Goal: Information Seeking & Learning: Learn about a topic

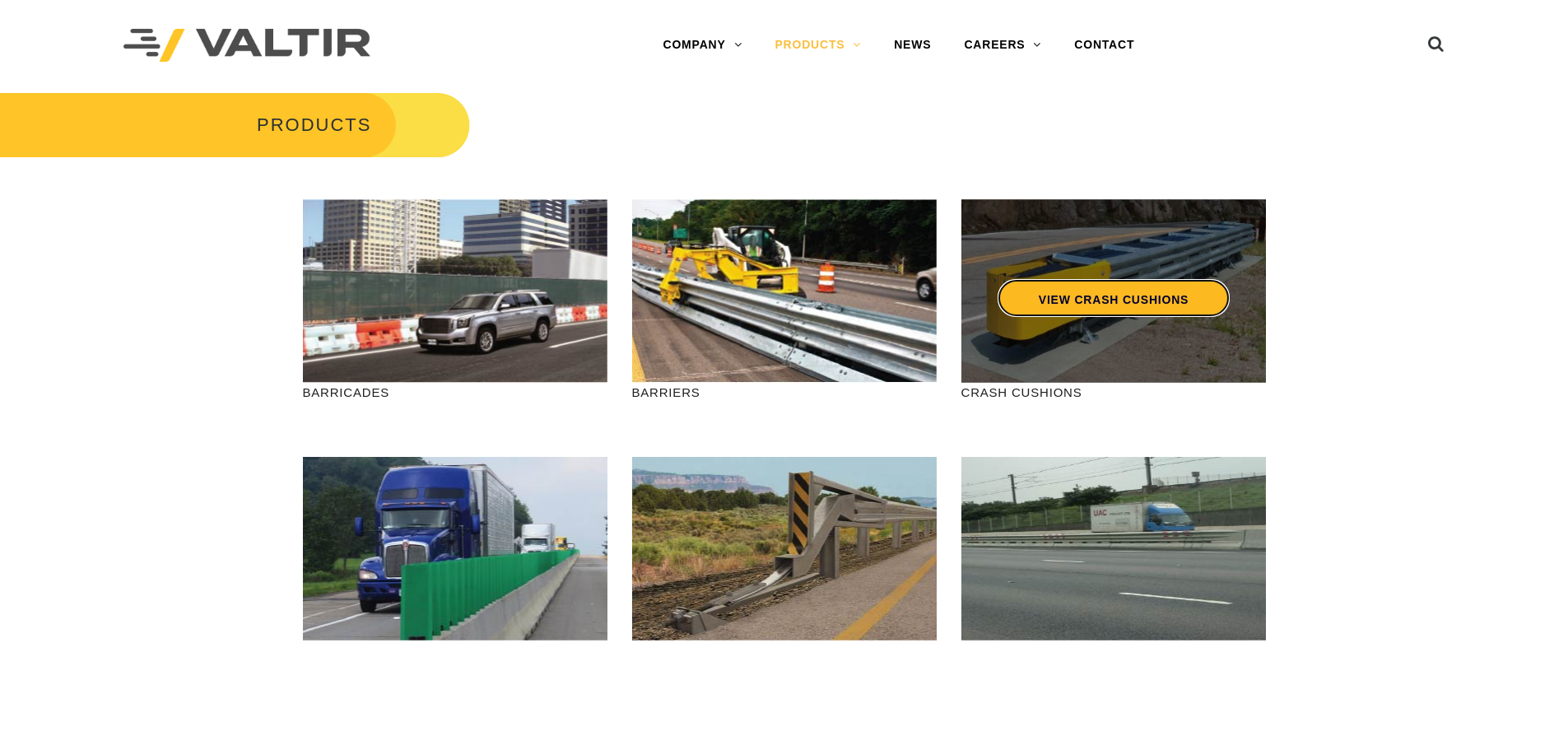
click at [1096, 292] on link "VIEW CRASH CUSHIONS" at bounding box center [1113, 298] width 232 height 38
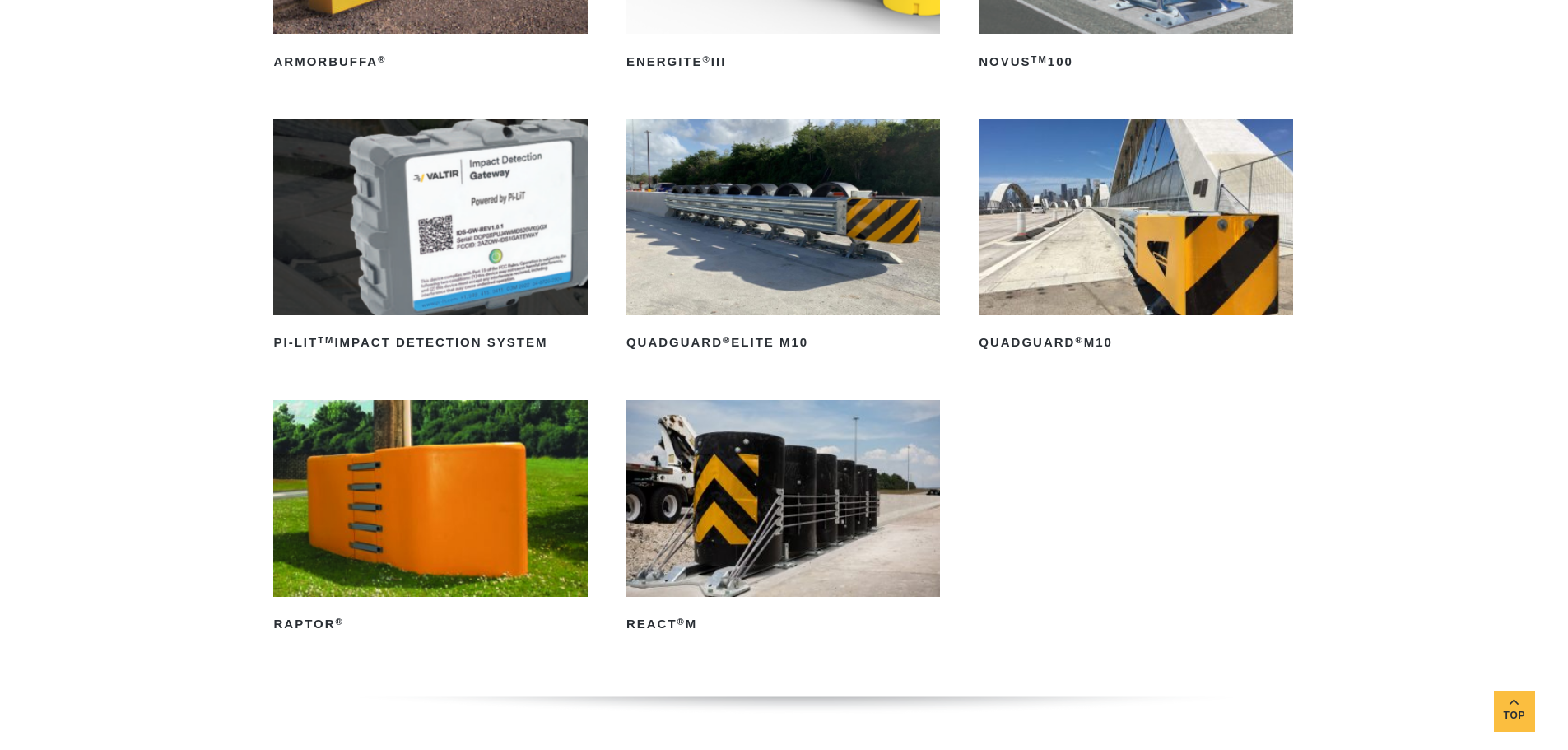
scroll to position [494, 0]
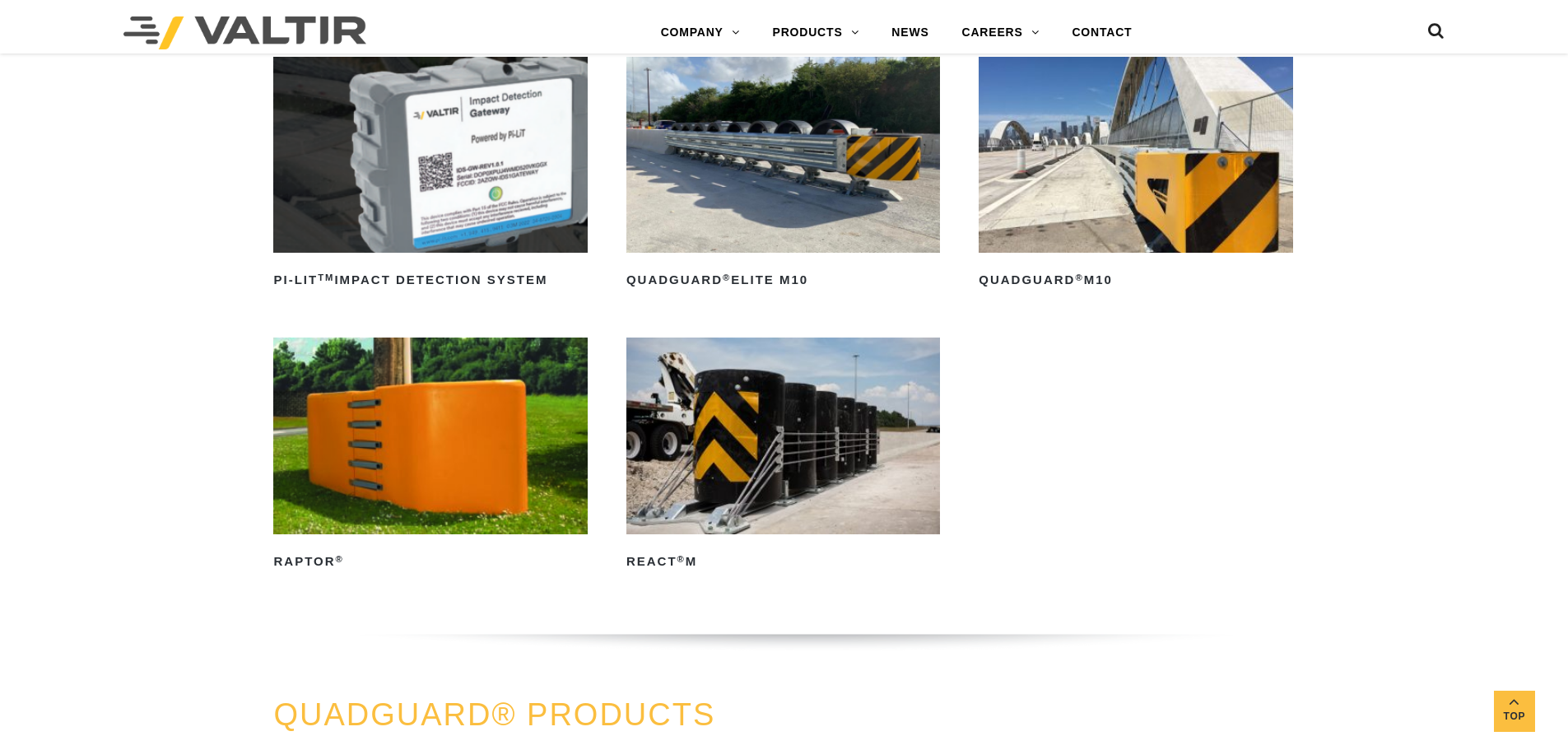
click at [409, 415] on img at bounding box center [429, 436] width 313 height 196
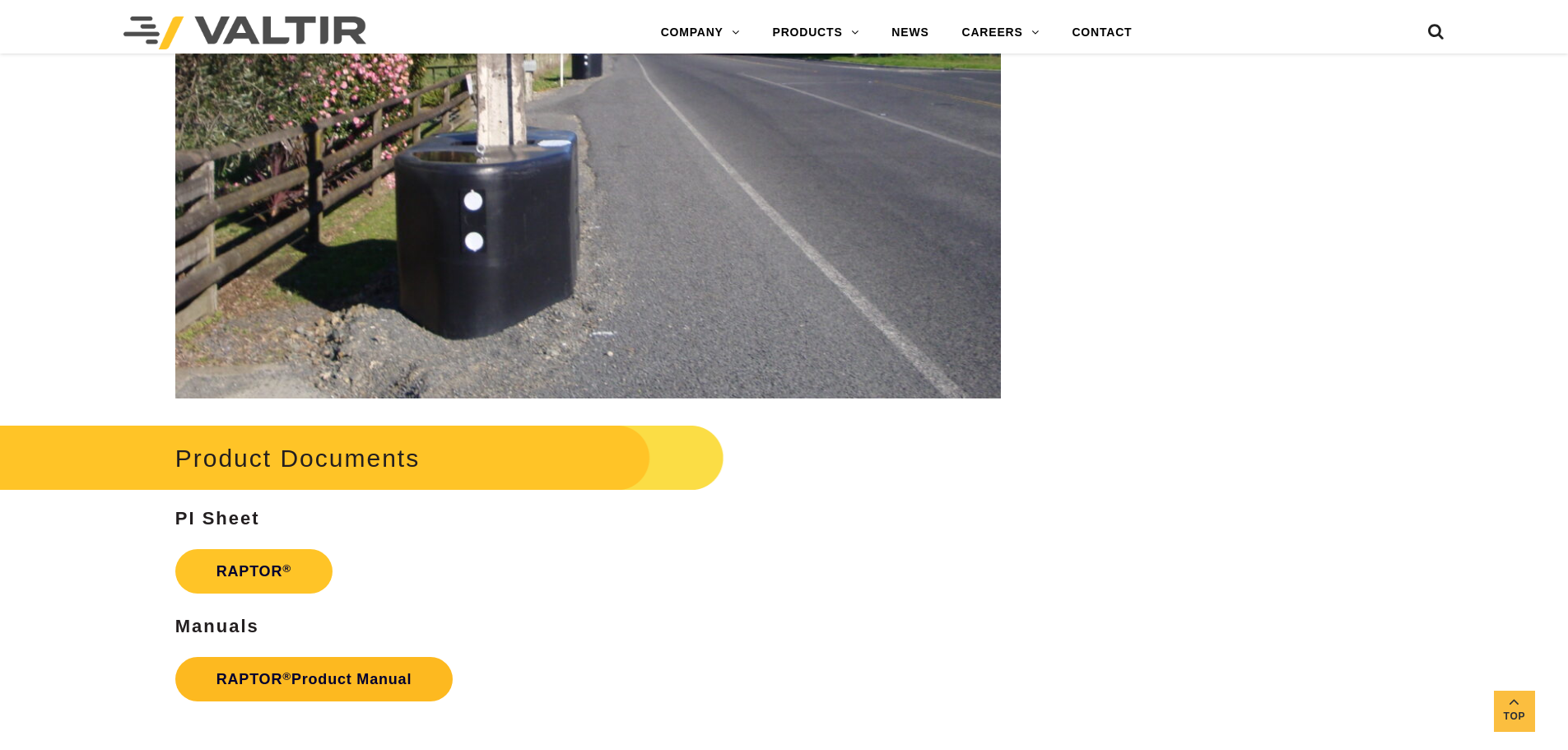
scroll to position [2634, 0]
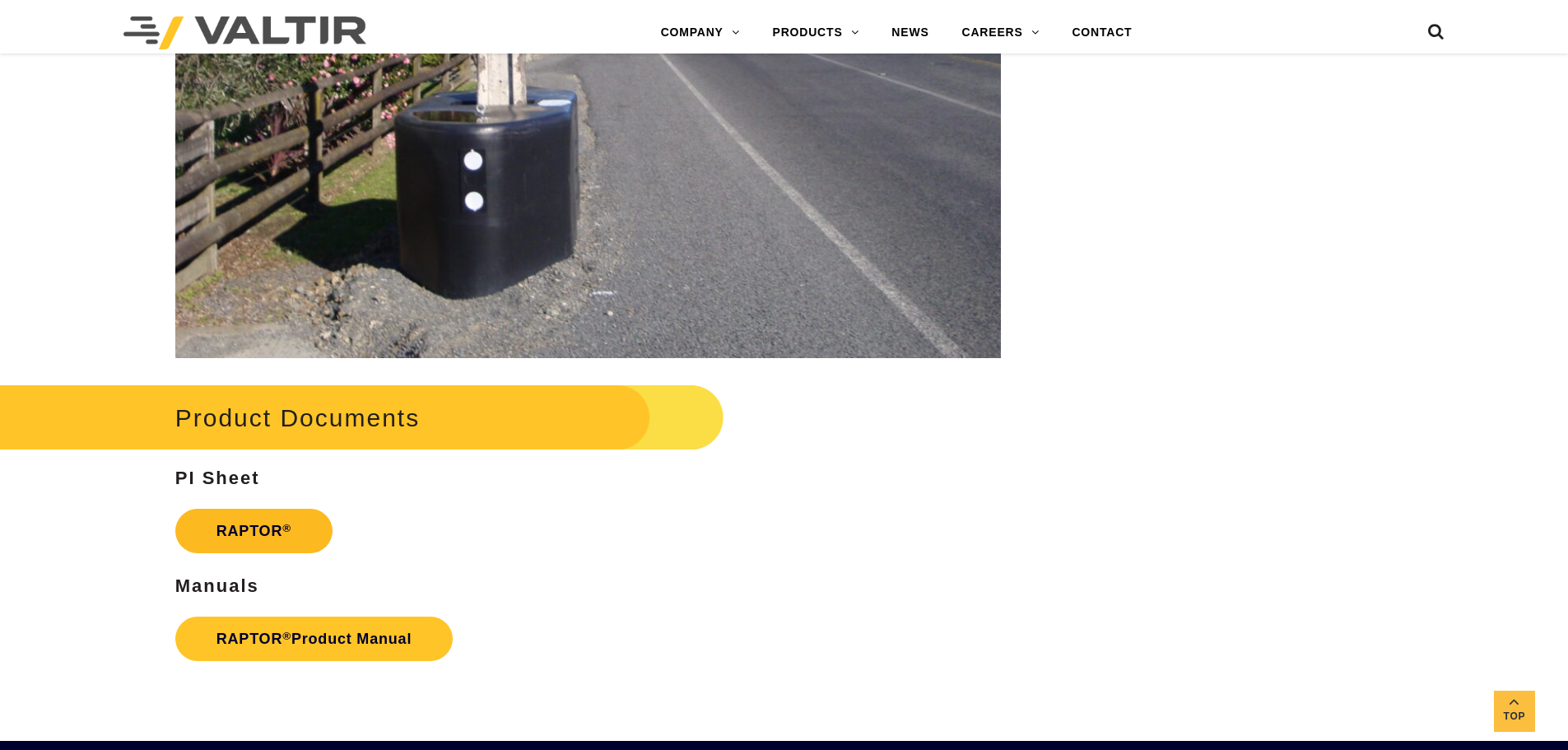
click at [261, 532] on strong "RAPTOR ®" at bounding box center [253, 531] width 74 height 16
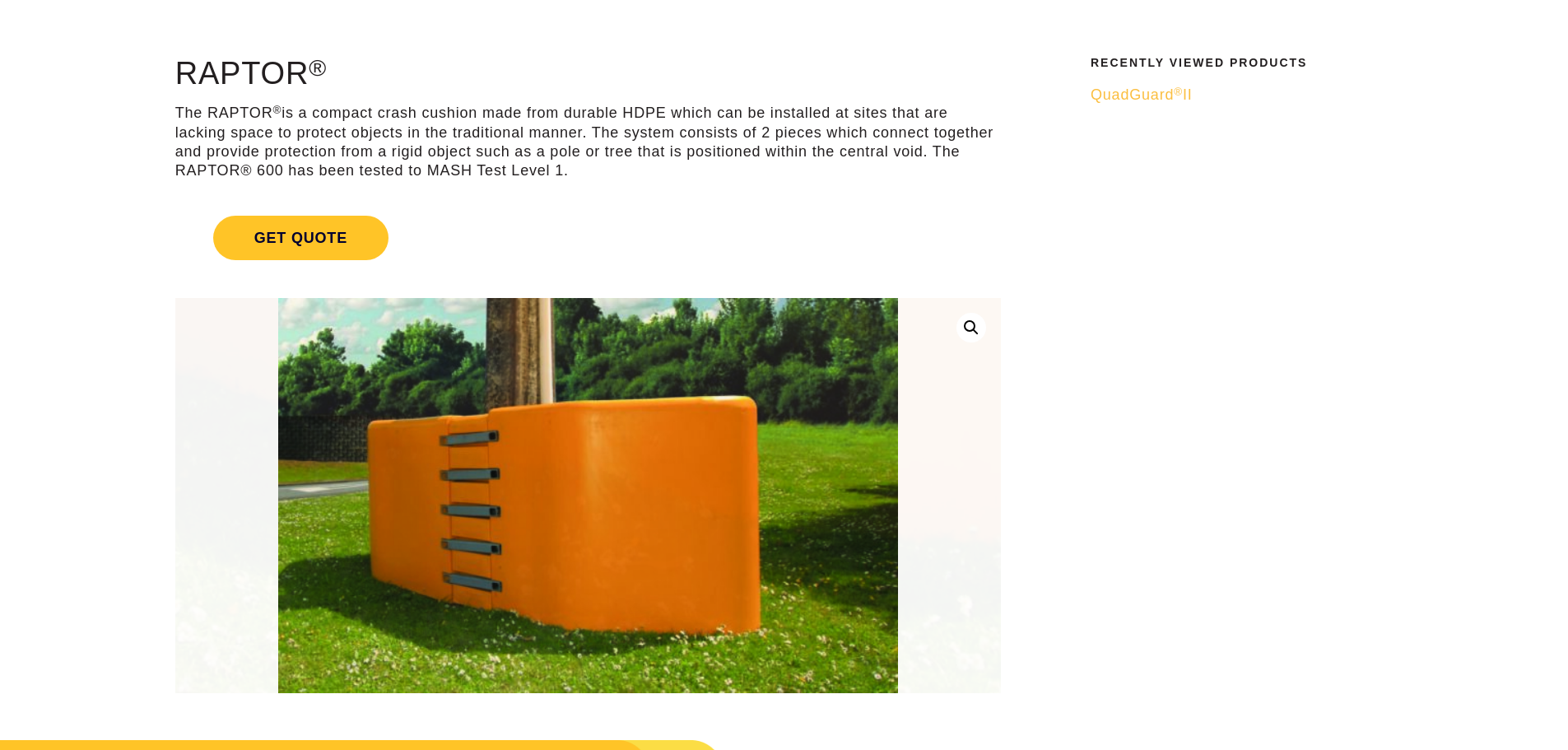
scroll to position [0, 0]
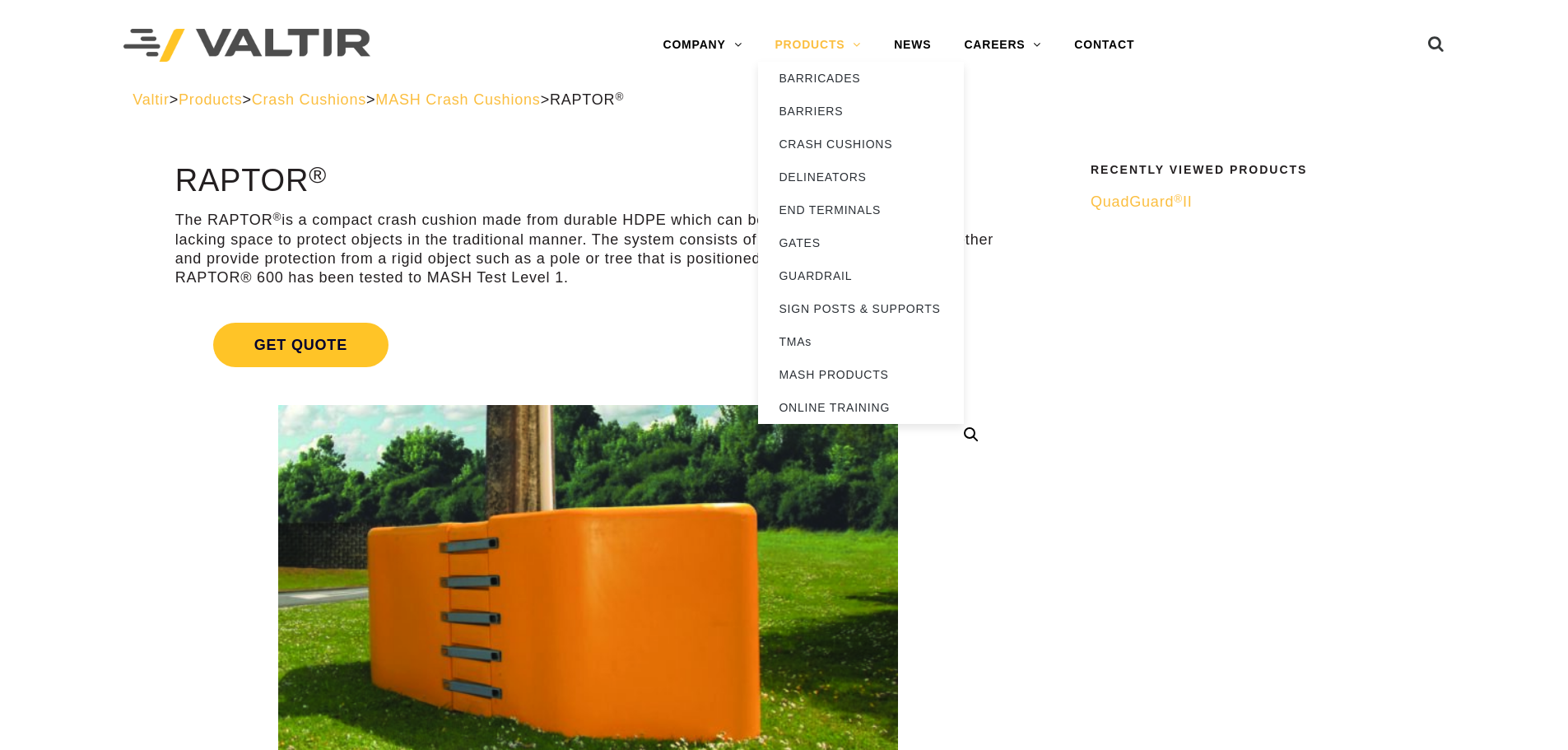
click at [828, 34] on link "PRODUCTS" at bounding box center [817, 45] width 119 height 33
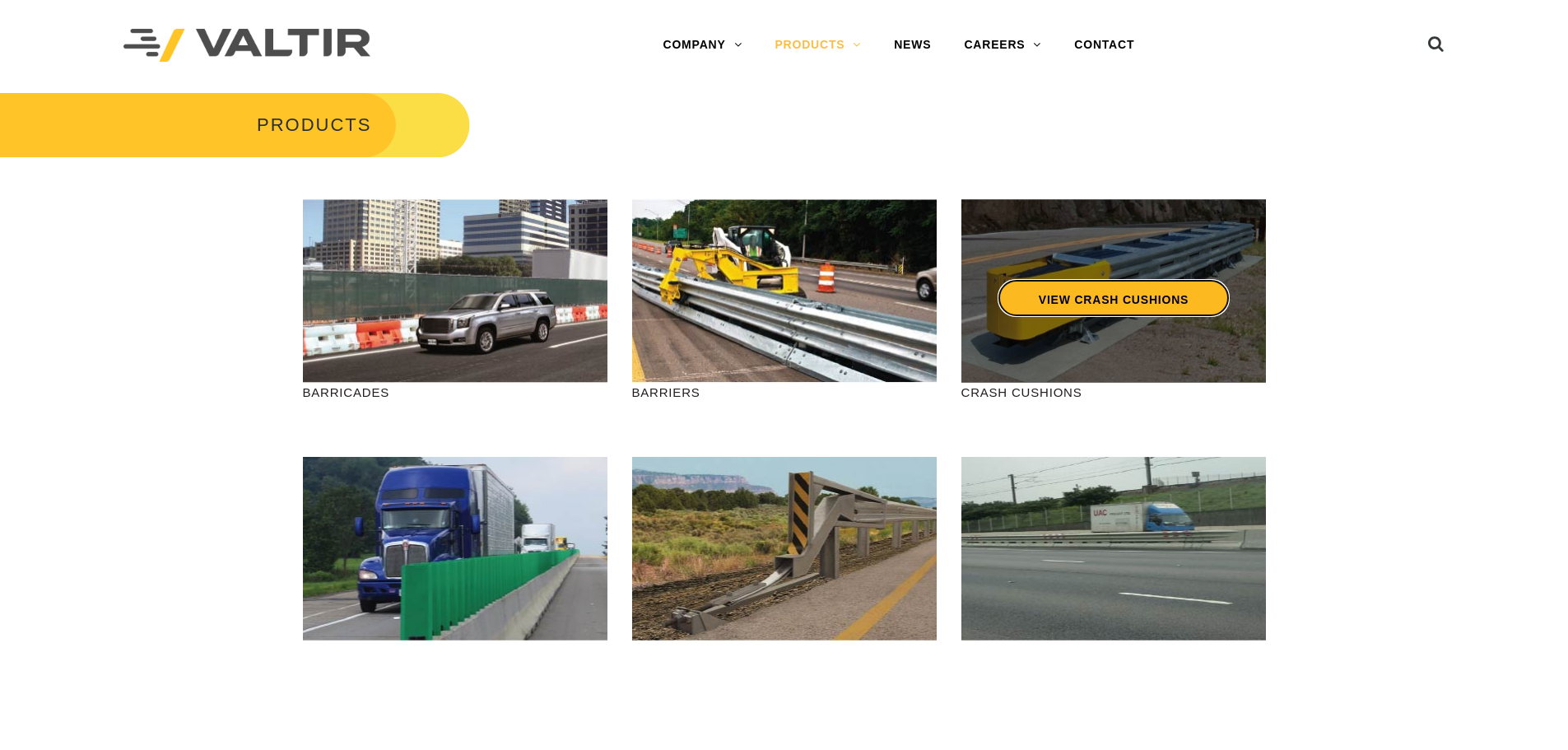
click at [1080, 301] on link "VIEW CRASH CUSHIONS" at bounding box center [1113, 298] width 232 height 38
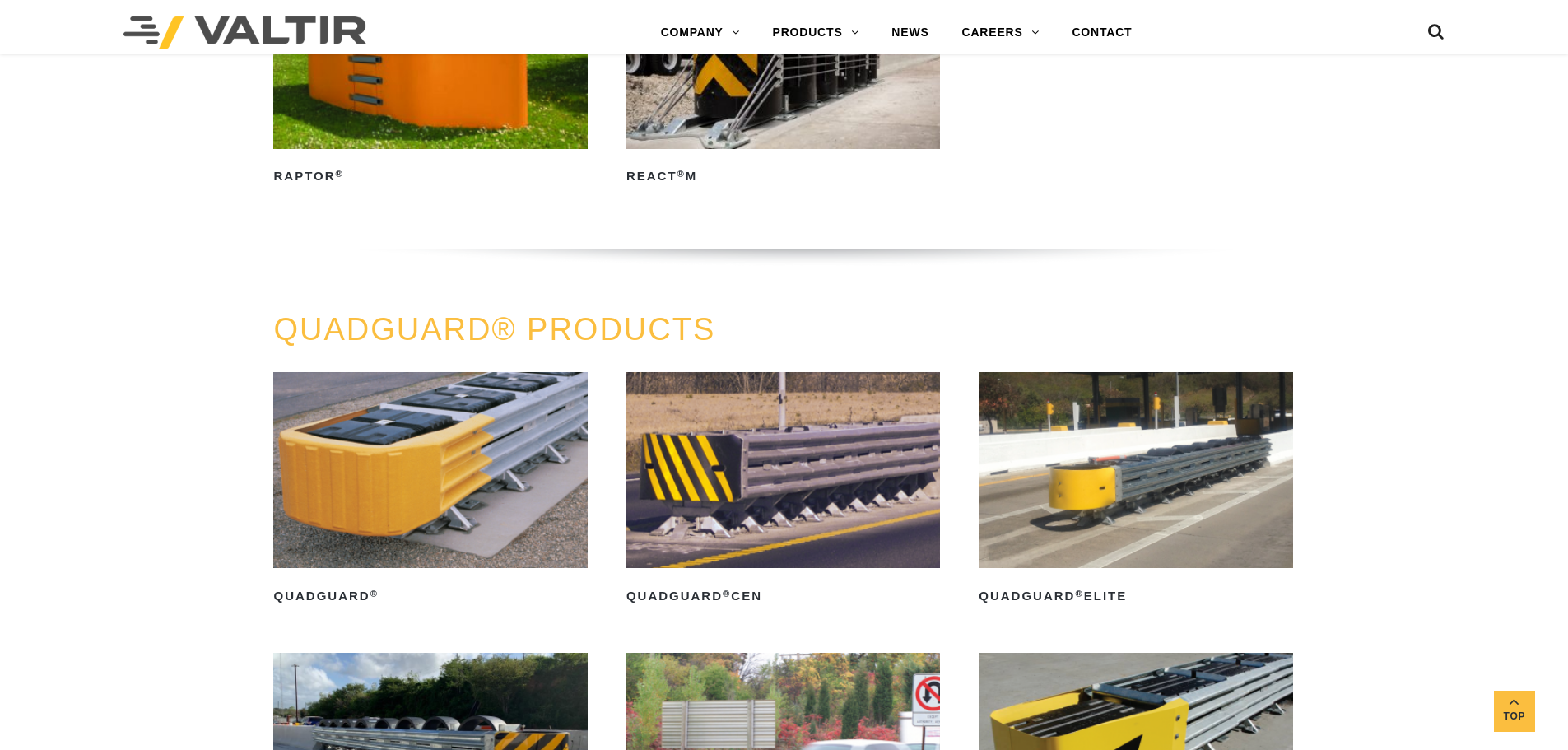
scroll to position [1235, 0]
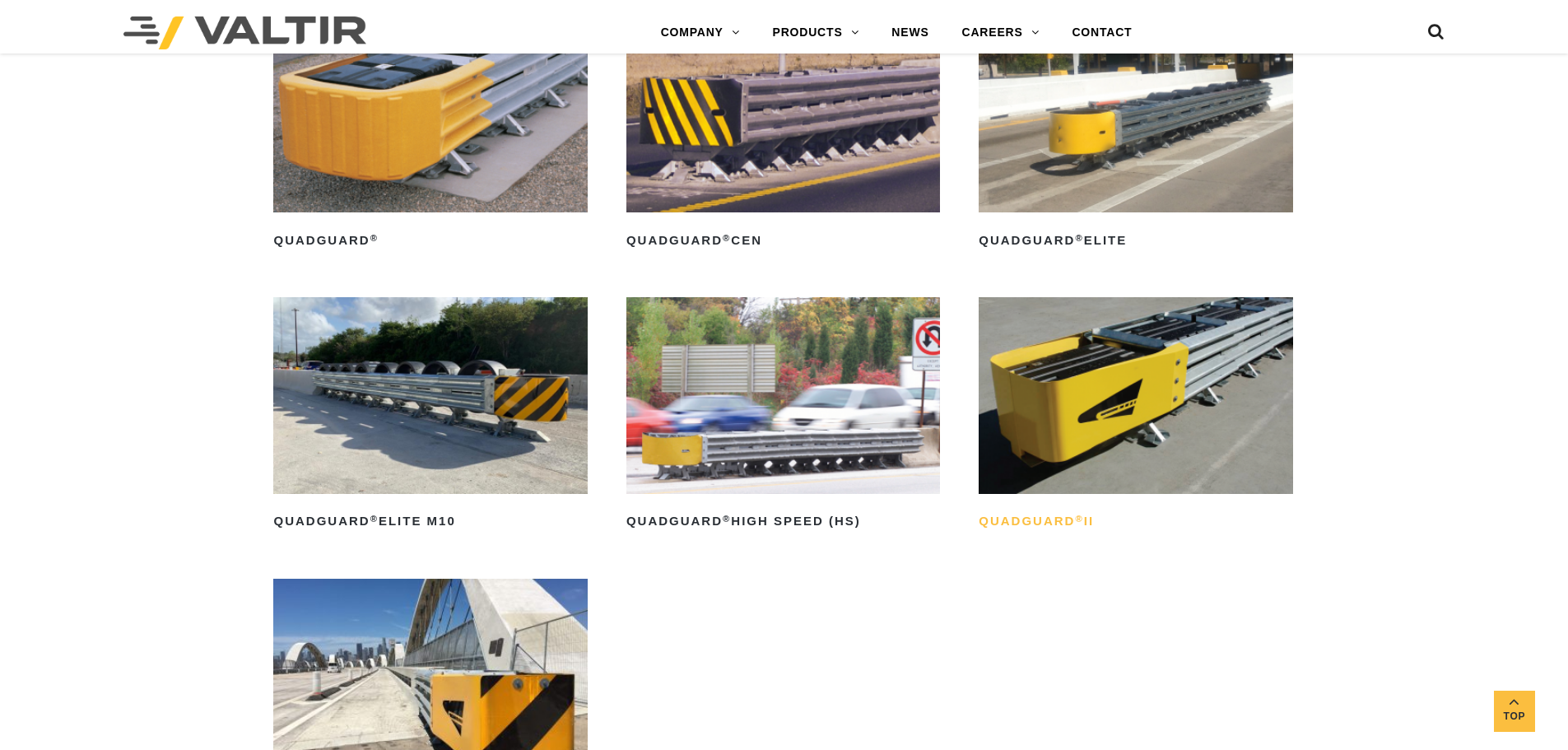
click at [1035, 519] on h2 "QuadGuard ® II" at bounding box center [1135, 521] width 313 height 26
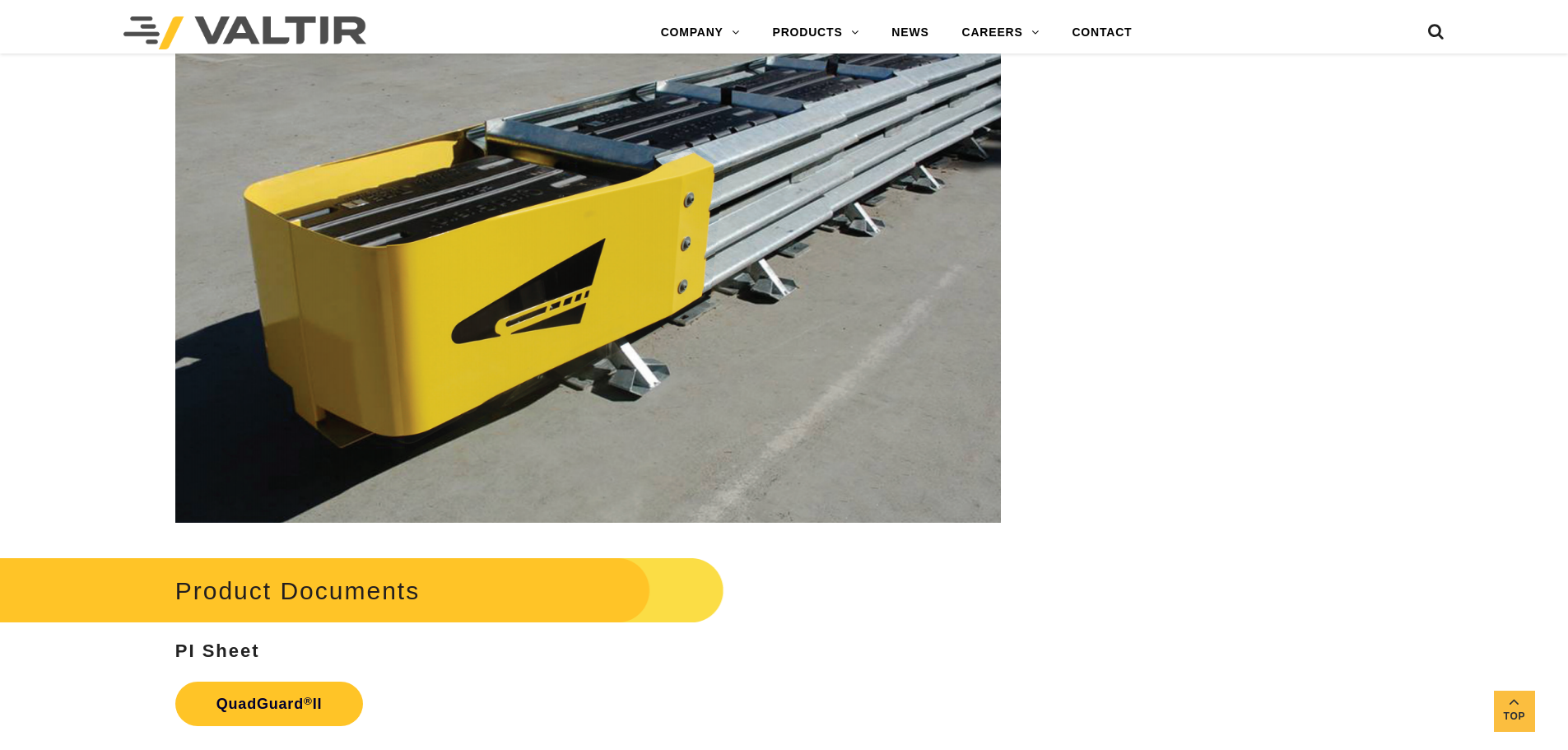
scroll to position [3045, 0]
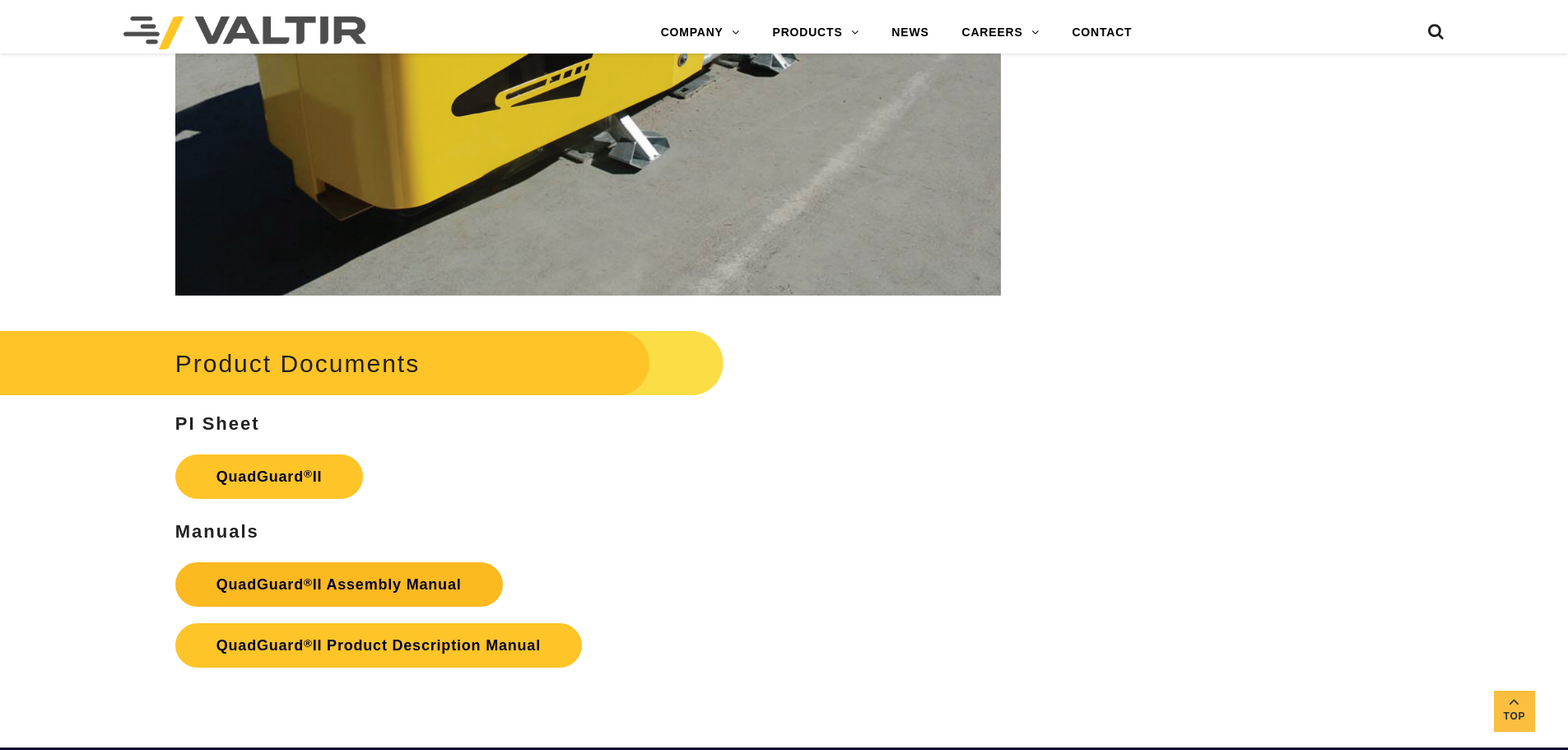
click at [347, 577] on strong "QuadGuard ® II Assembly Manual" at bounding box center [339, 585] width 245 height 16
